Goal: Find specific page/section: Find specific page/section

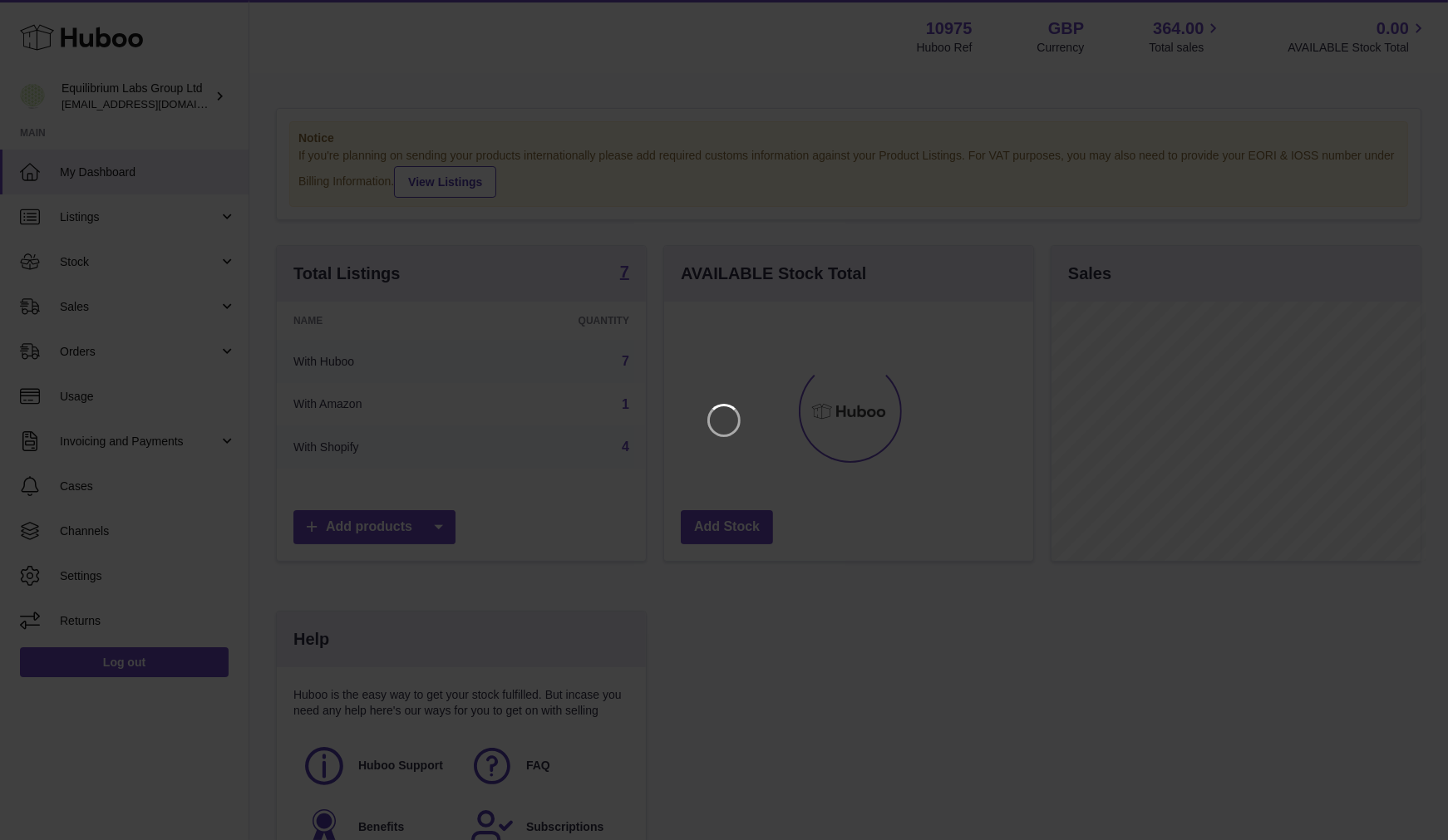
scroll to position [259, 375]
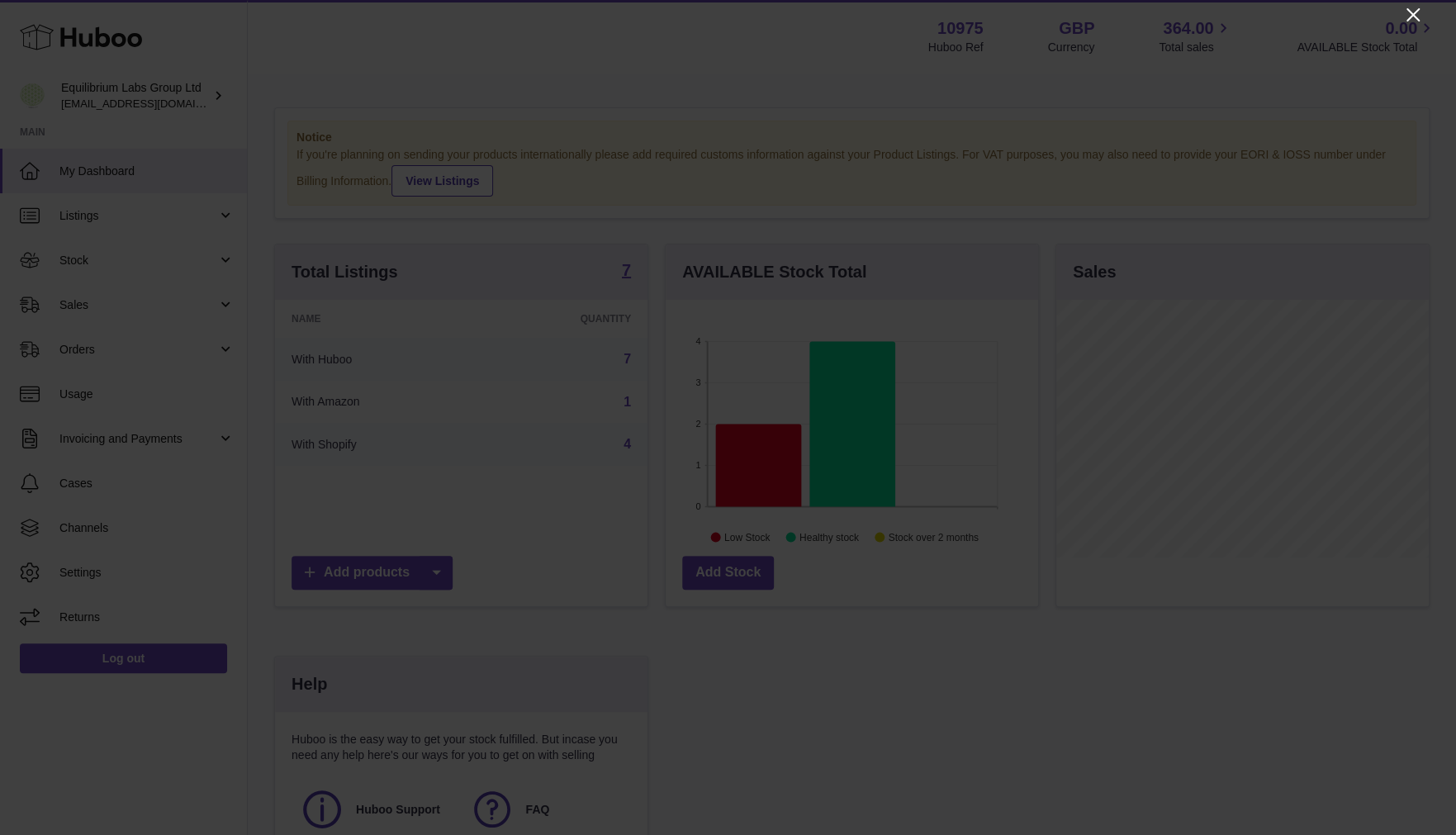
click at [1411, 16] on icon "Close" at bounding box center [1413, 15] width 13 height 13
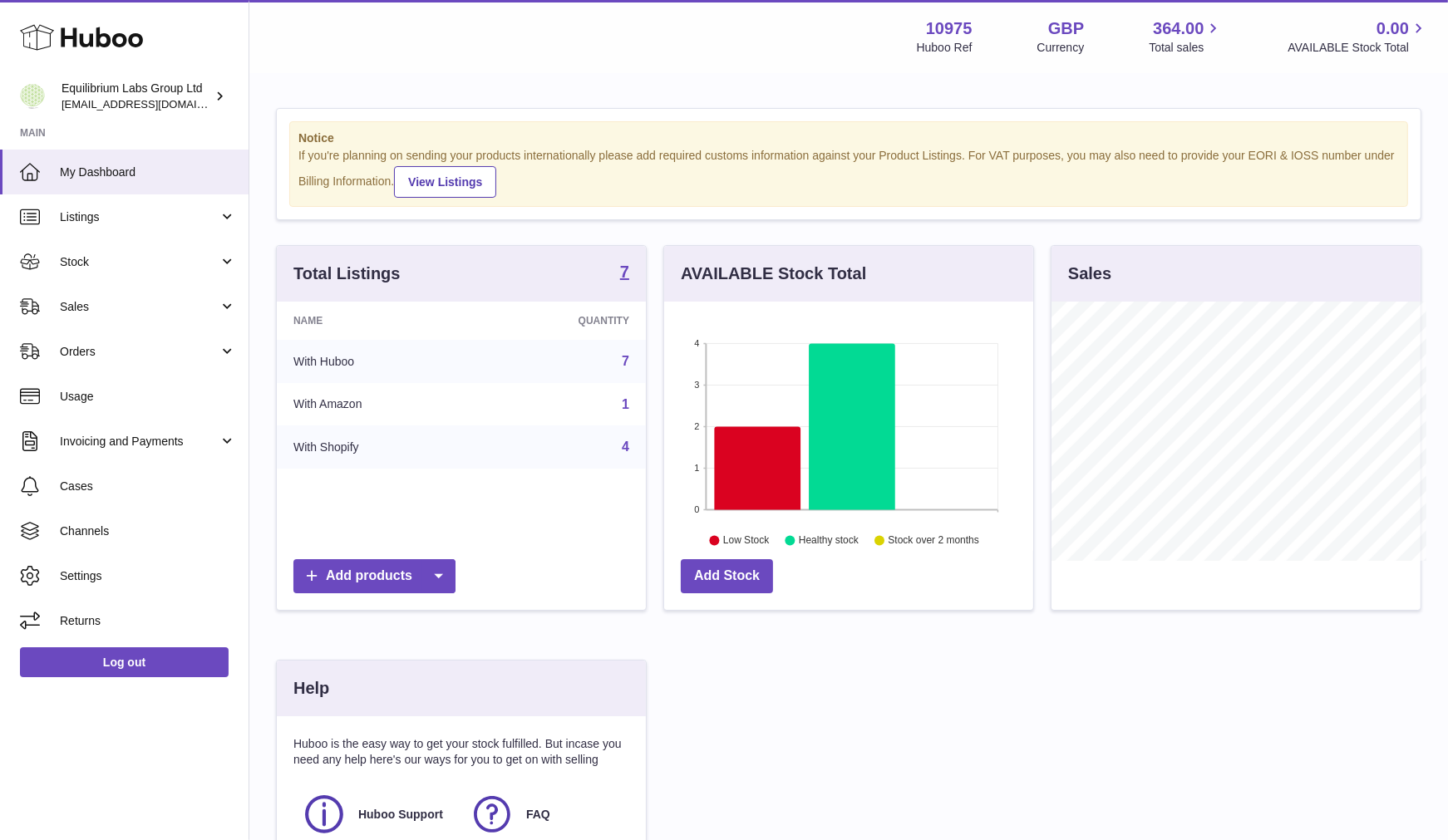
scroll to position [830492, 830842]
click at [71, 311] on span "Sales" at bounding box center [139, 307] width 159 height 16
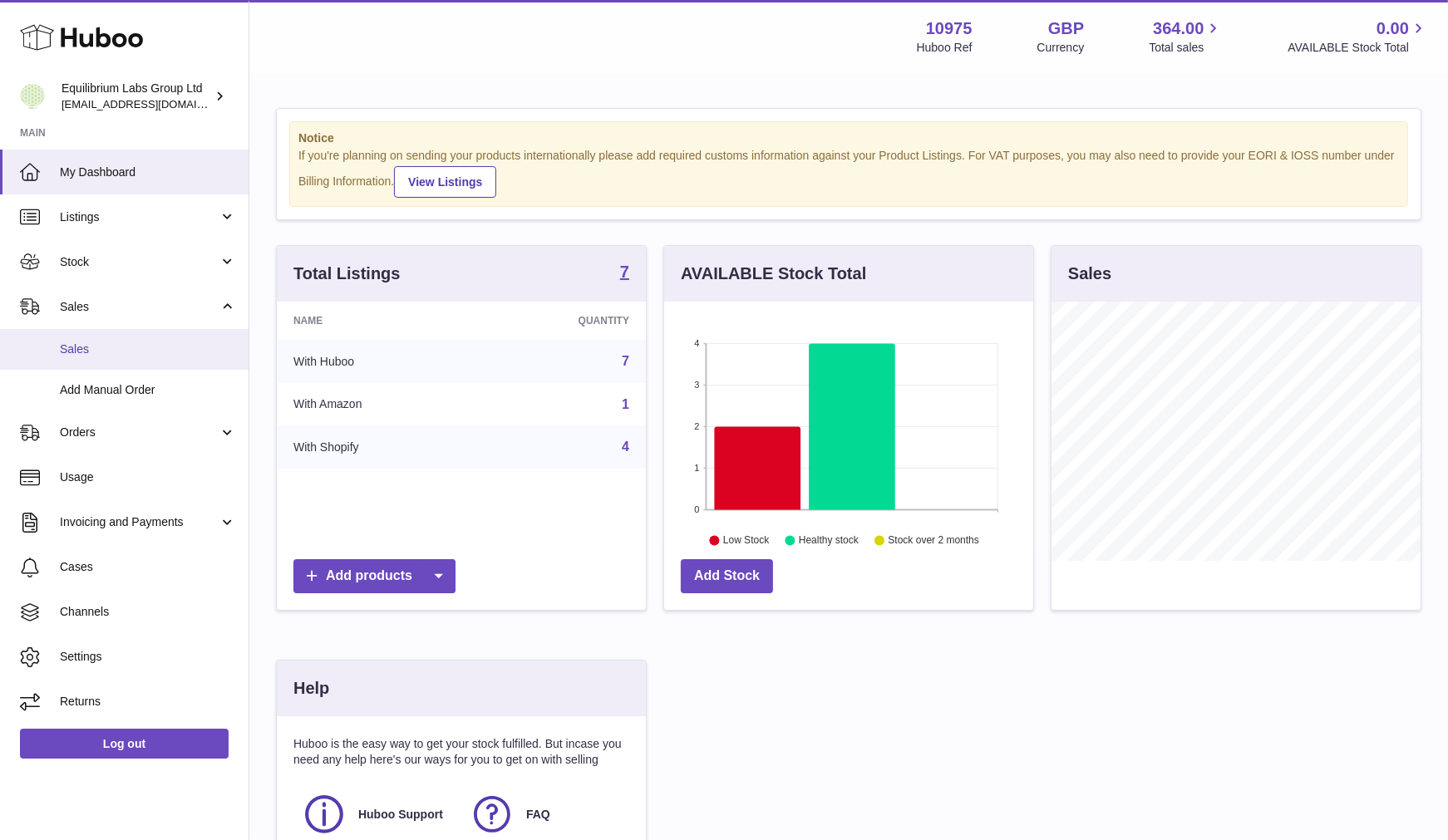
click at [90, 351] on span "Sales" at bounding box center [148, 349] width 176 height 16
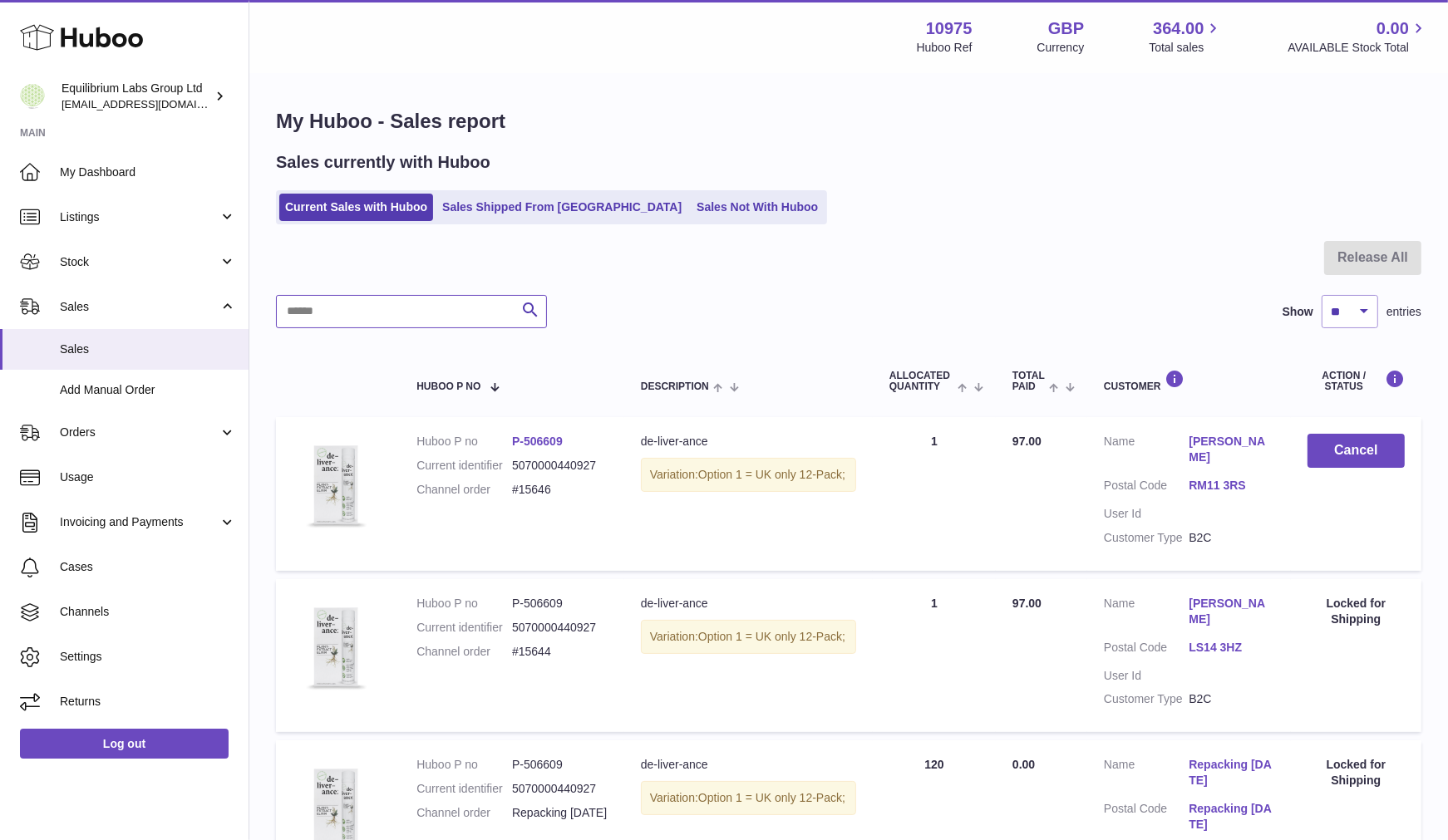
click at [376, 304] on input "text" at bounding box center [412, 312] width 271 height 33
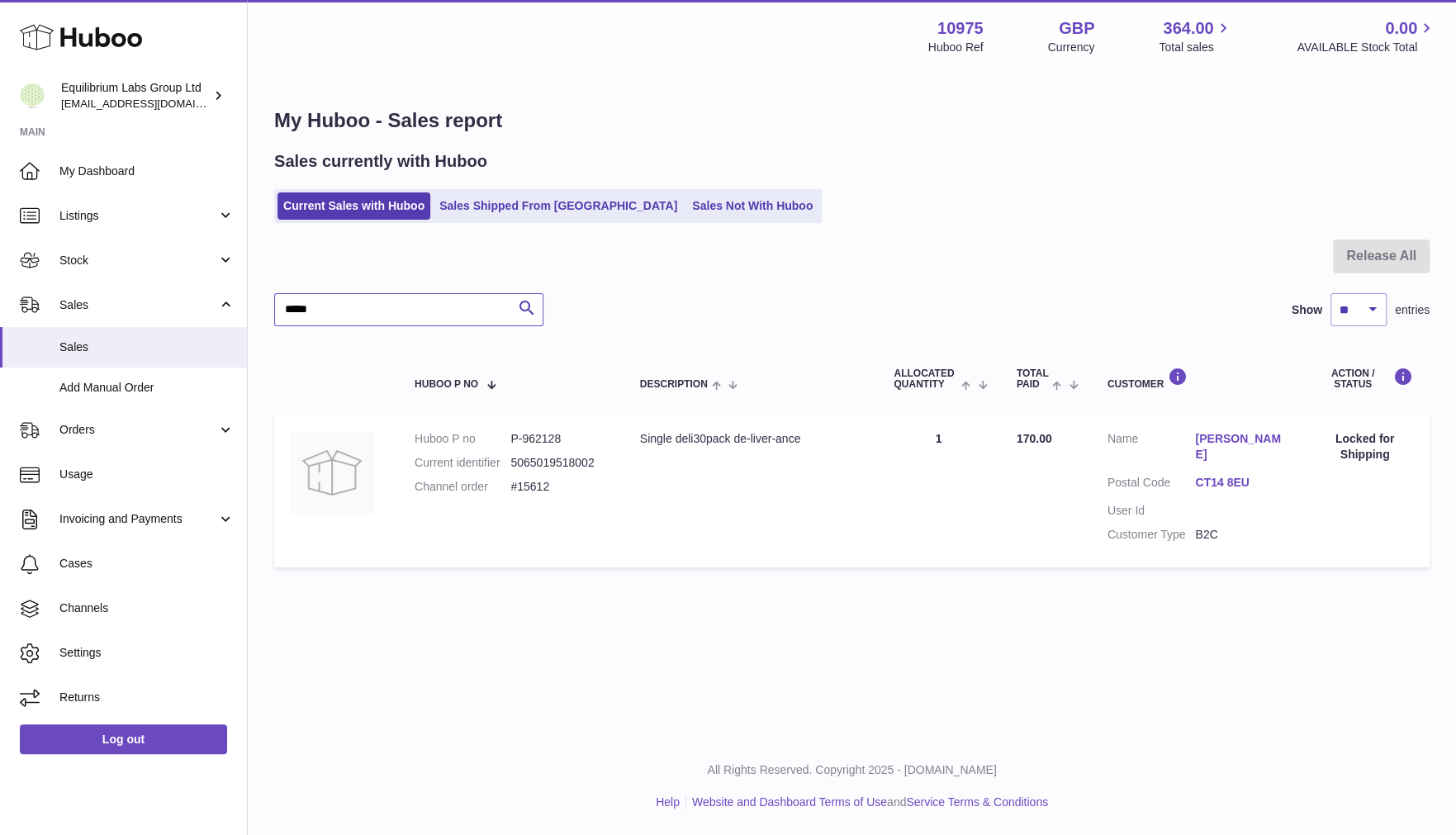
type input "*****"
